Goal: Task Accomplishment & Management: Complete application form

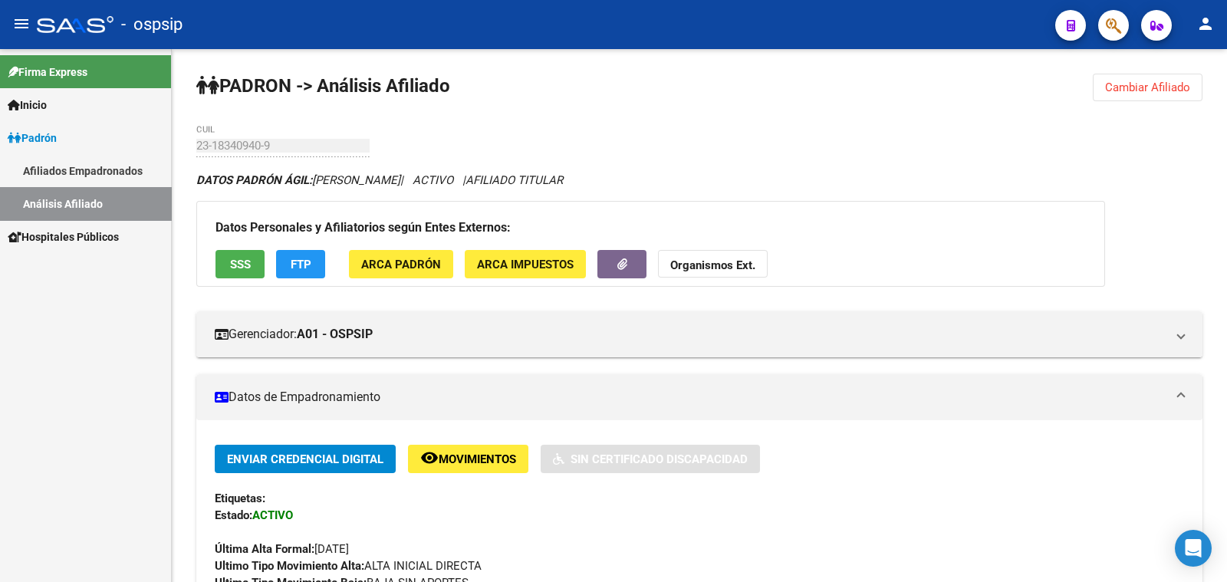
scroll to position [383, 0]
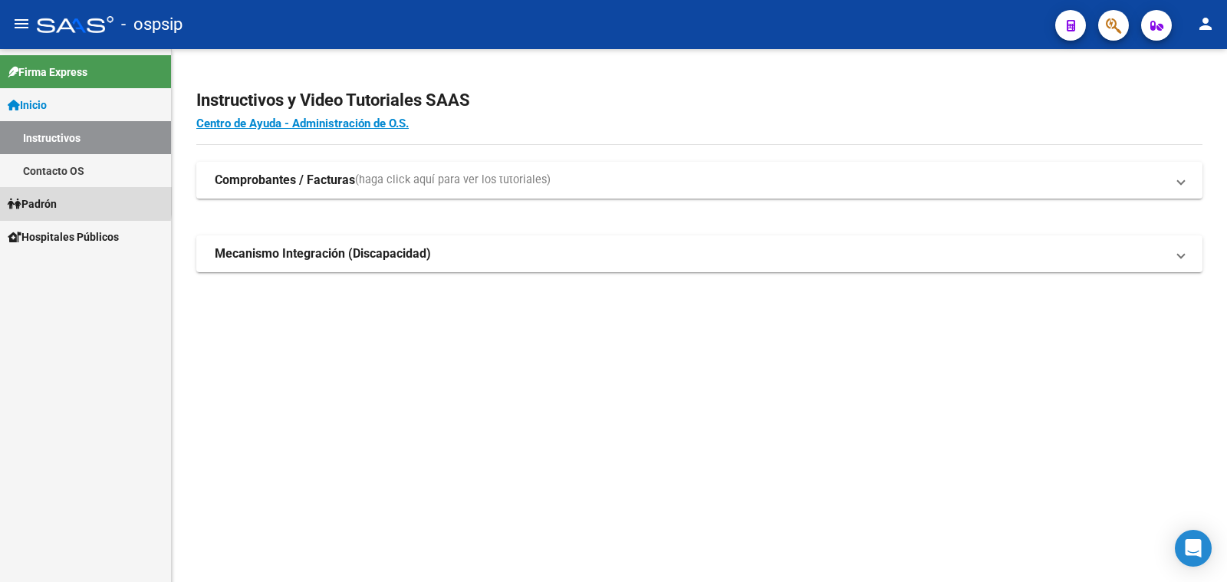
click at [45, 201] on span "Padrón" at bounding box center [32, 204] width 49 height 17
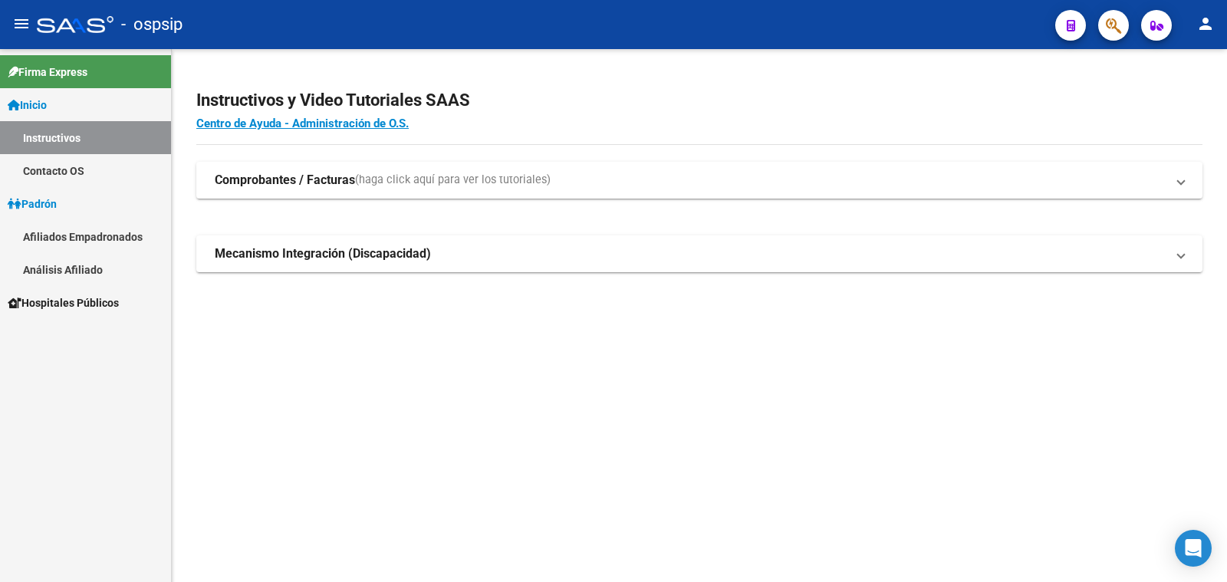
click at [68, 268] on link "Análisis Afiliado" at bounding box center [85, 269] width 171 height 33
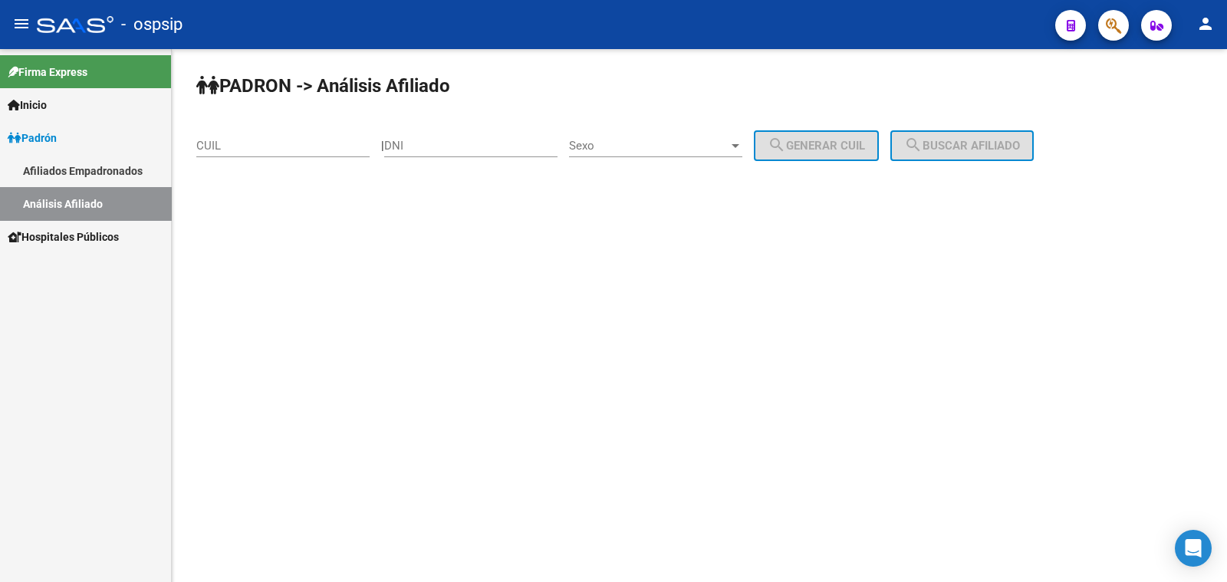
click at [436, 137] on div "DNI" at bounding box center [470, 140] width 173 height 33
type input "24824736"
click at [717, 146] on span "Sexo" at bounding box center [649, 146] width 160 height 14
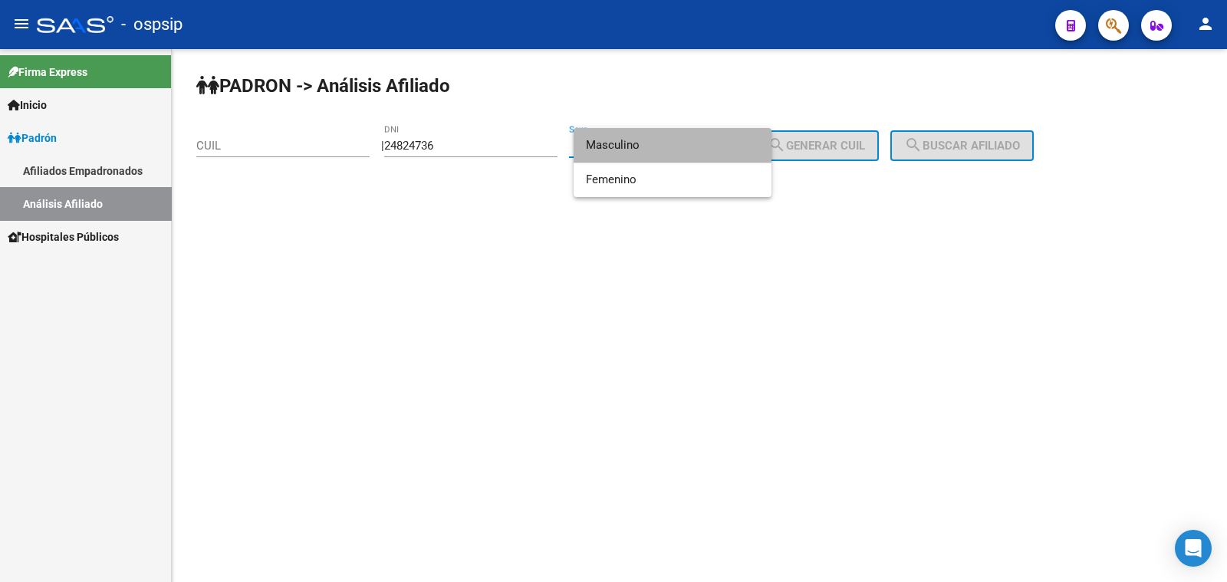
click at [676, 145] on span "Masculino" at bounding box center [672, 145] width 173 height 35
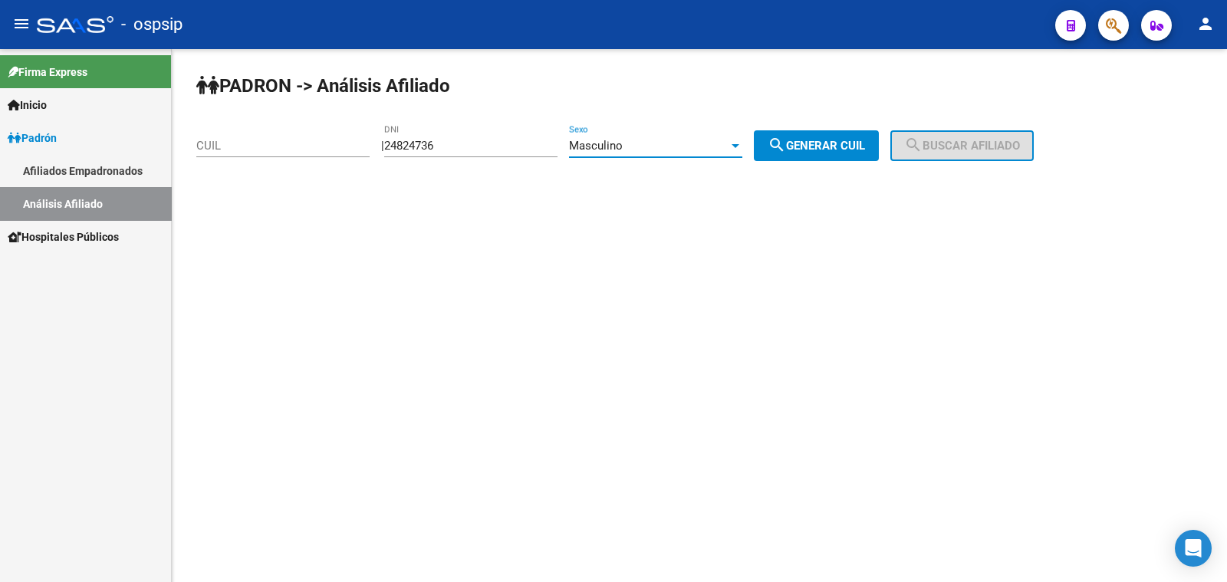
click at [851, 146] on span "search Generar CUIL" at bounding box center [816, 146] width 97 height 14
type input "20-24824736-4"
click at [995, 132] on button "search Buscar afiliado" at bounding box center [961, 145] width 143 height 31
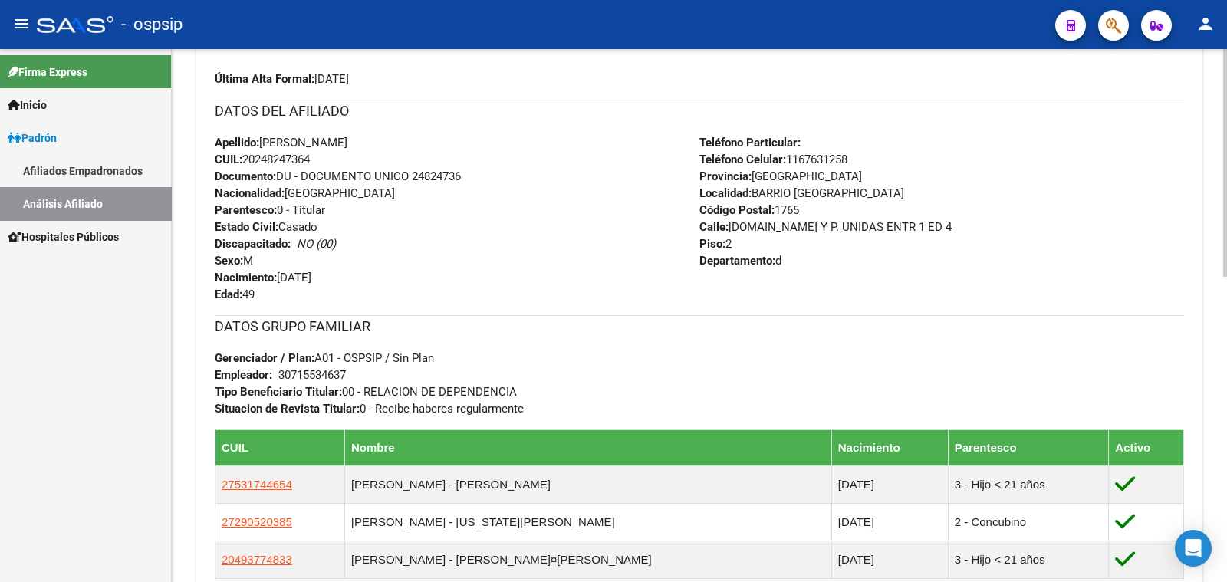
scroll to position [479, 0]
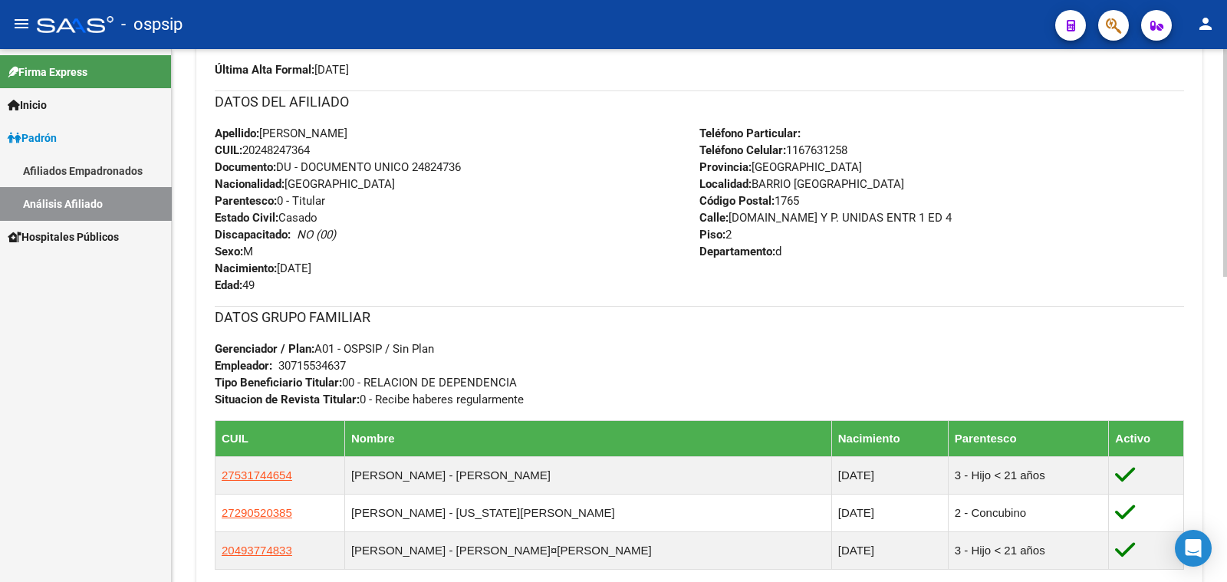
click at [997, 224] on div "Teléfono Particular: Teléfono Celular: [PHONE_NUMBER] Provincia: [GEOGRAPHIC_DA…" at bounding box center [941, 209] width 485 height 169
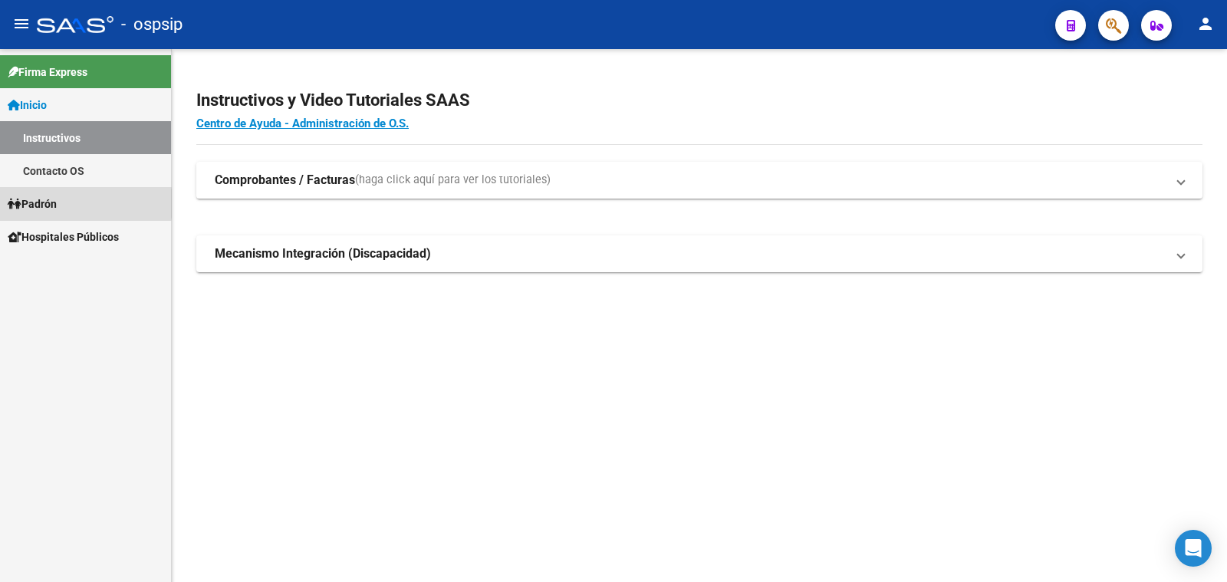
click at [44, 203] on span "Padrón" at bounding box center [32, 204] width 49 height 17
click at [39, 202] on span "Padrón" at bounding box center [32, 204] width 49 height 17
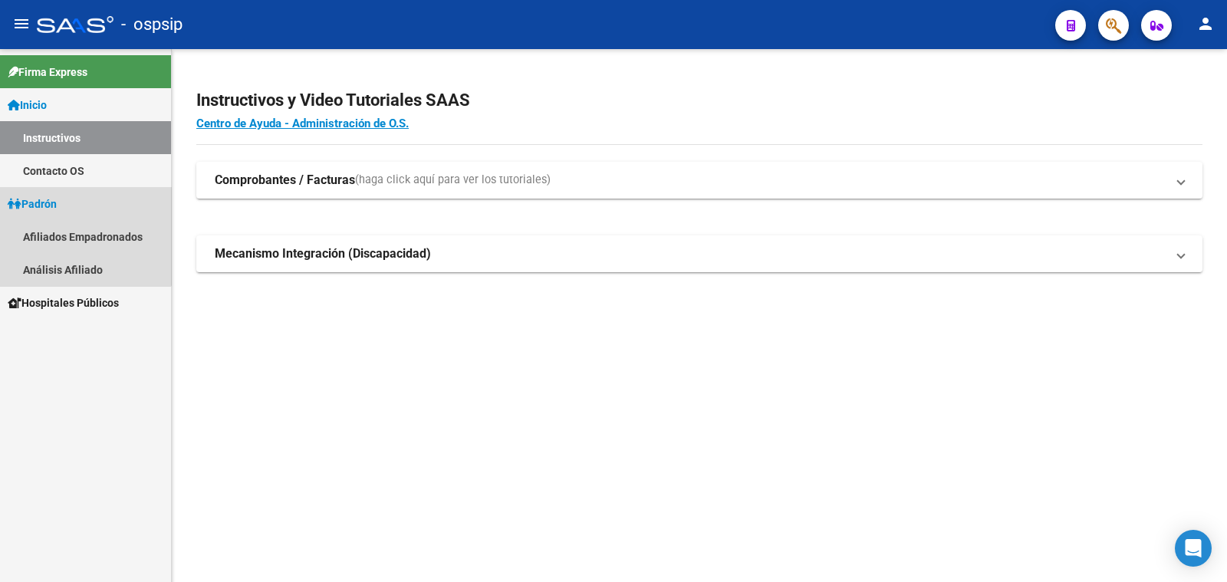
click at [39, 202] on span "Padrón" at bounding box center [32, 204] width 49 height 17
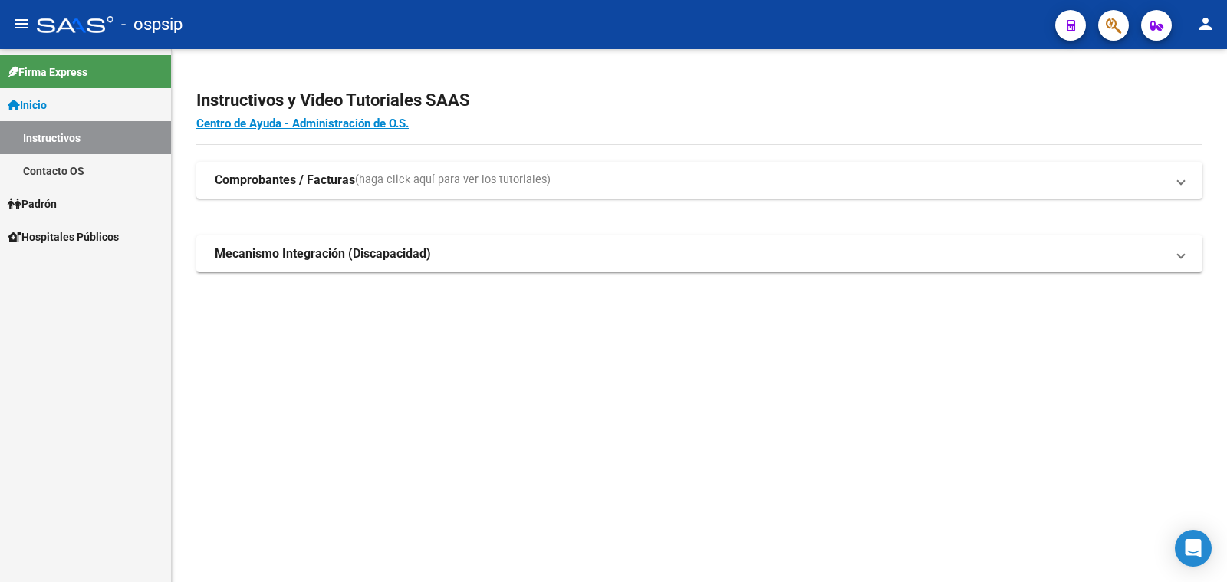
click at [39, 202] on span "Padrón" at bounding box center [32, 204] width 49 height 17
click at [63, 271] on link "Análisis Afiliado" at bounding box center [85, 269] width 171 height 33
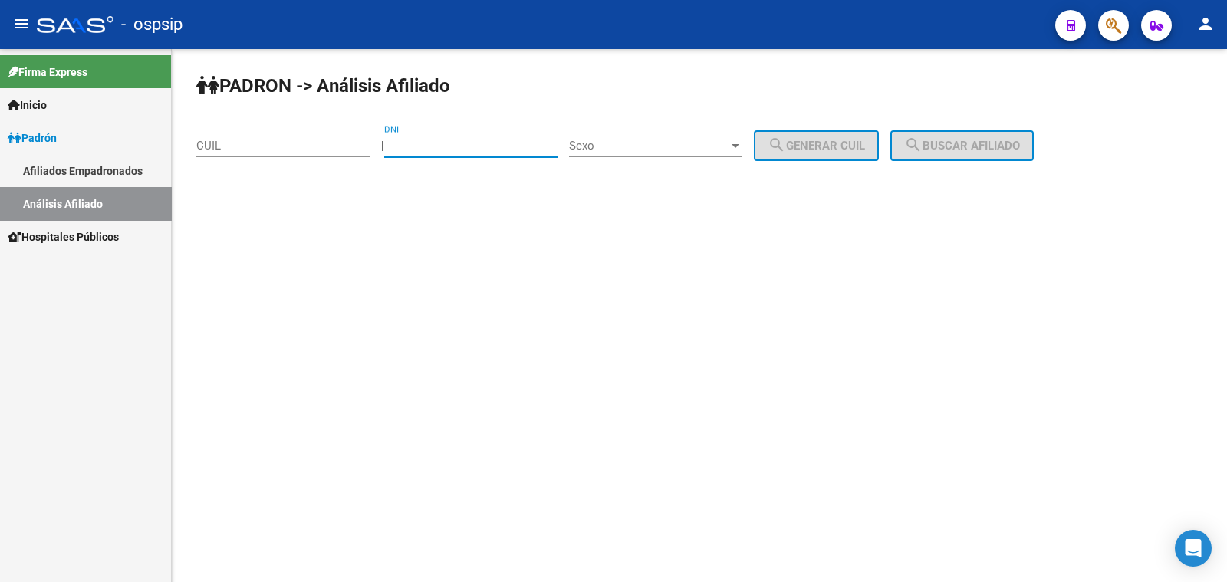
click at [452, 143] on input "DNI" at bounding box center [470, 146] width 173 height 14
type input "30650548"
click at [671, 147] on span "Sexo" at bounding box center [649, 146] width 160 height 14
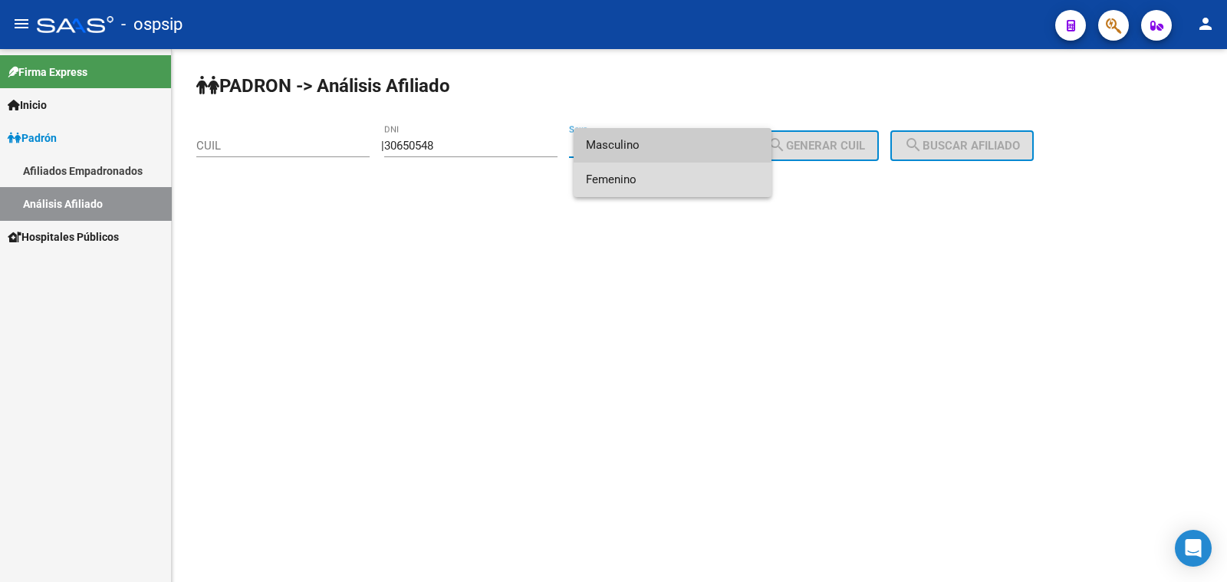
click at [716, 183] on span "Femenino" at bounding box center [672, 180] width 173 height 35
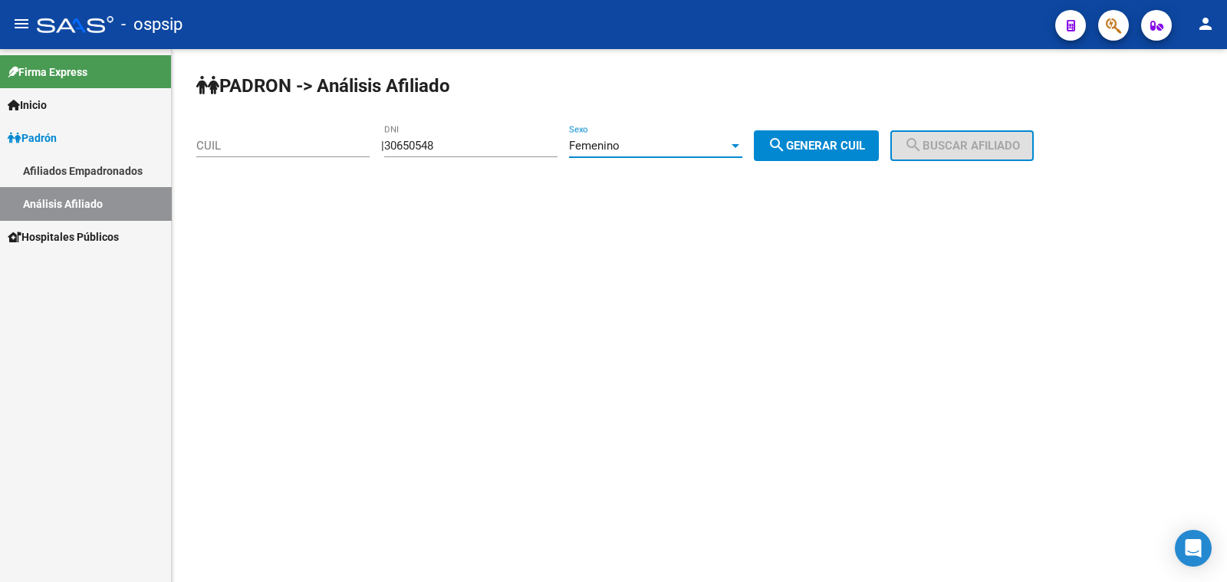
click at [865, 147] on span "search Generar CUIL" at bounding box center [816, 146] width 97 height 14
type input "27-30650548-9"
click at [944, 147] on span "search Buscar afiliado" at bounding box center [962, 146] width 116 height 14
